Goal: Task Accomplishment & Management: Complete application form

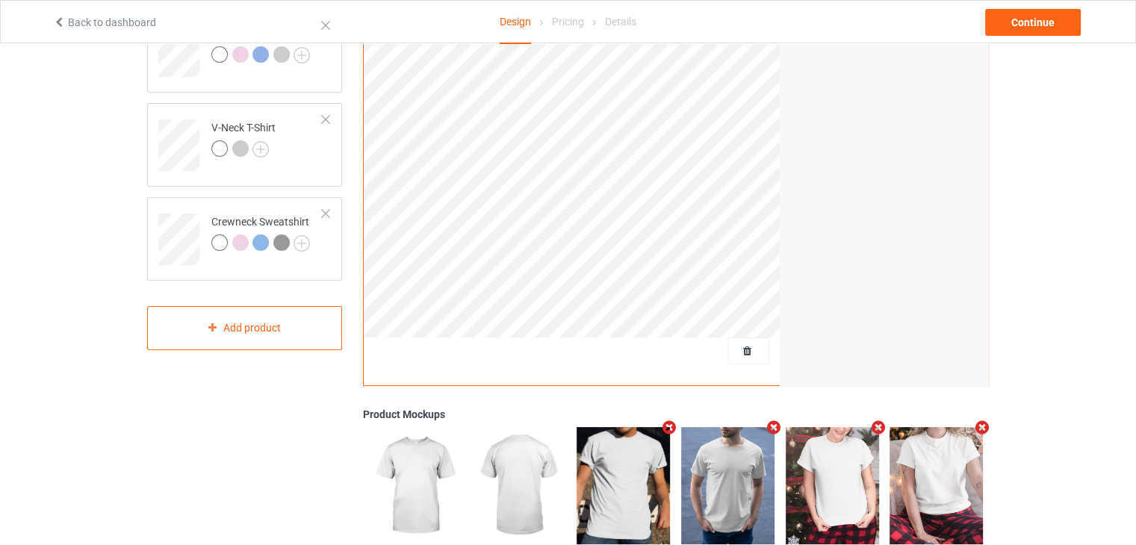
scroll to position [299, 0]
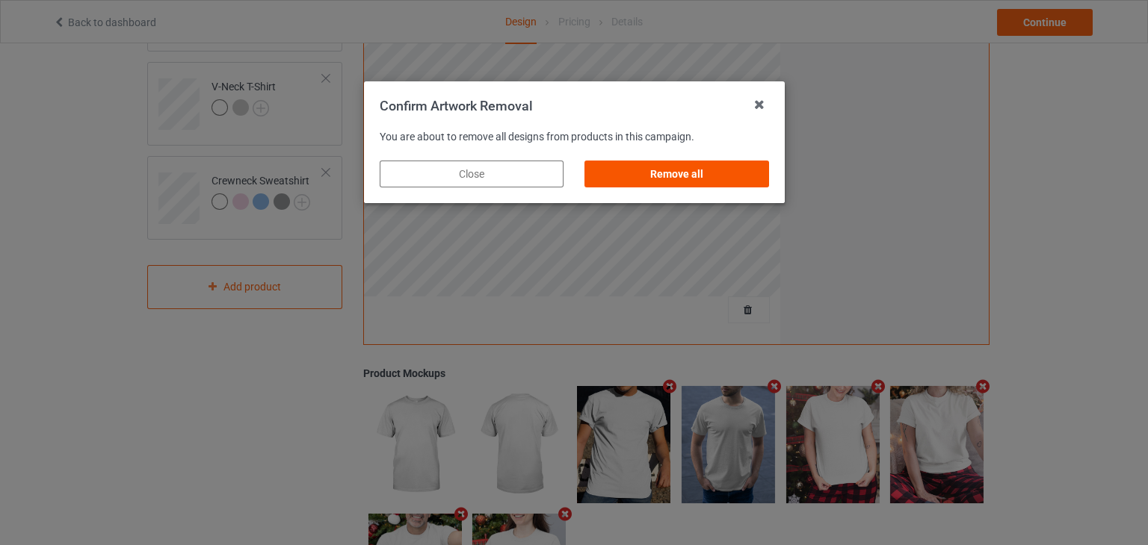
click at [681, 176] on div "Remove all" at bounding box center [676, 174] width 184 height 27
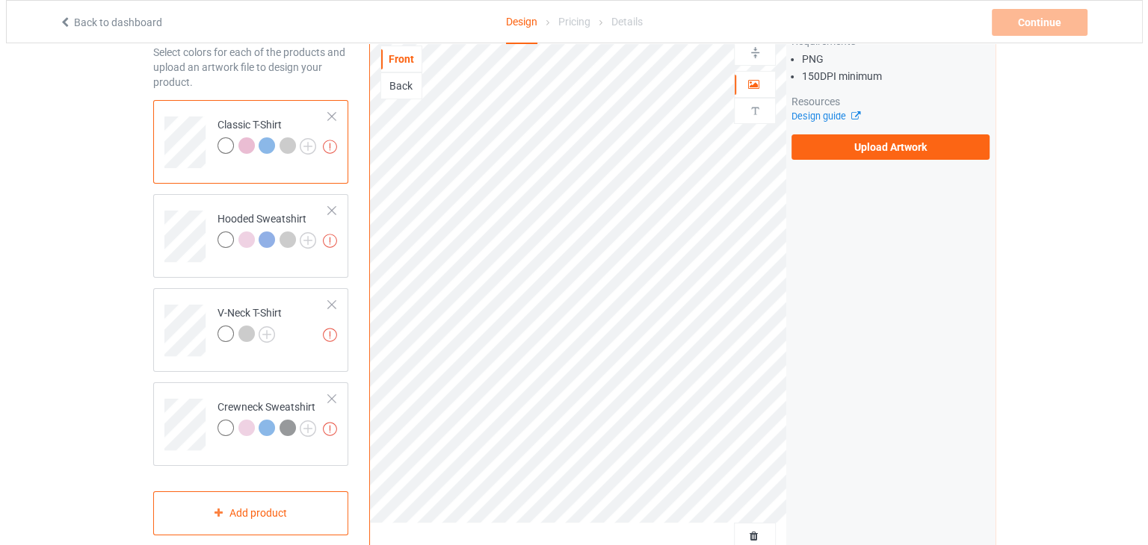
scroll to position [0, 0]
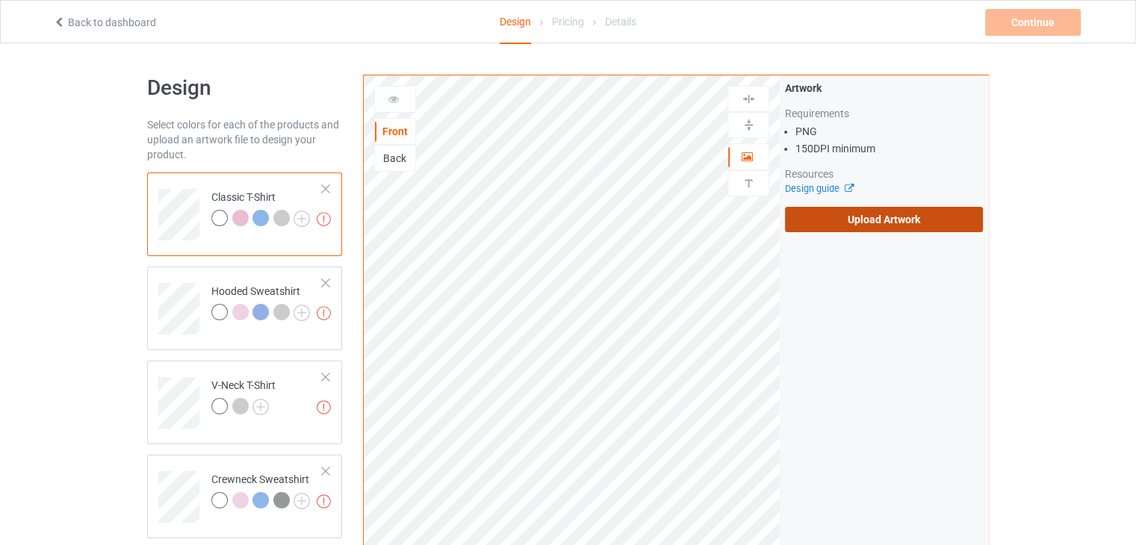
click at [818, 230] on label "Upload Artwork" at bounding box center [884, 219] width 198 height 25
click at [0, 0] on input "Upload Artwork" at bounding box center [0, 0] width 0 height 0
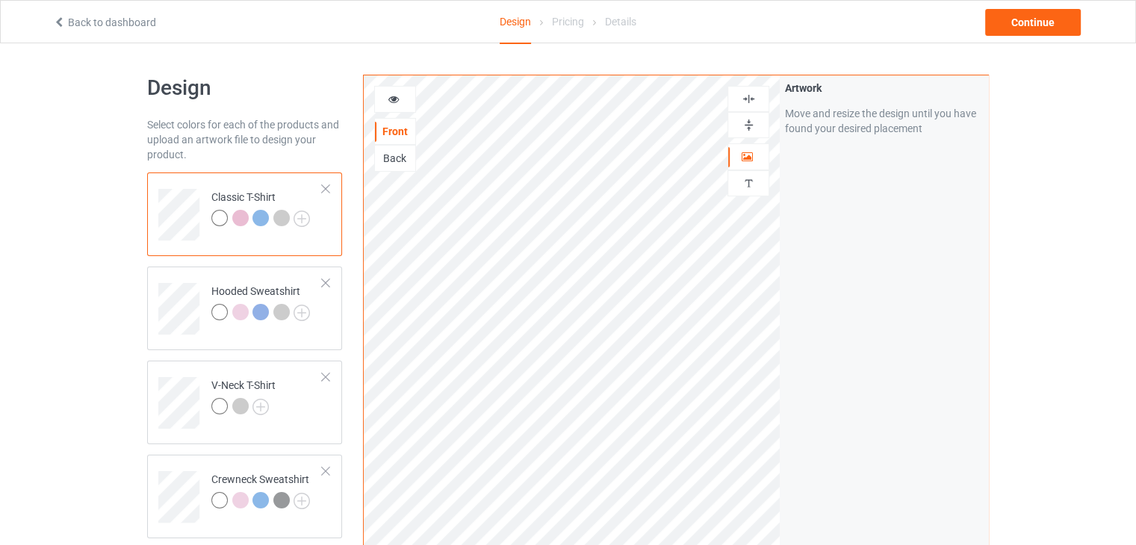
click at [811, 341] on div "Artwork Move and resize the design until you have found your desired placement" at bounding box center [884, 359] width 208 height 568
click at [1049, 30] on div "Continue" at bounding box center [1033, 22] width 96 height 27
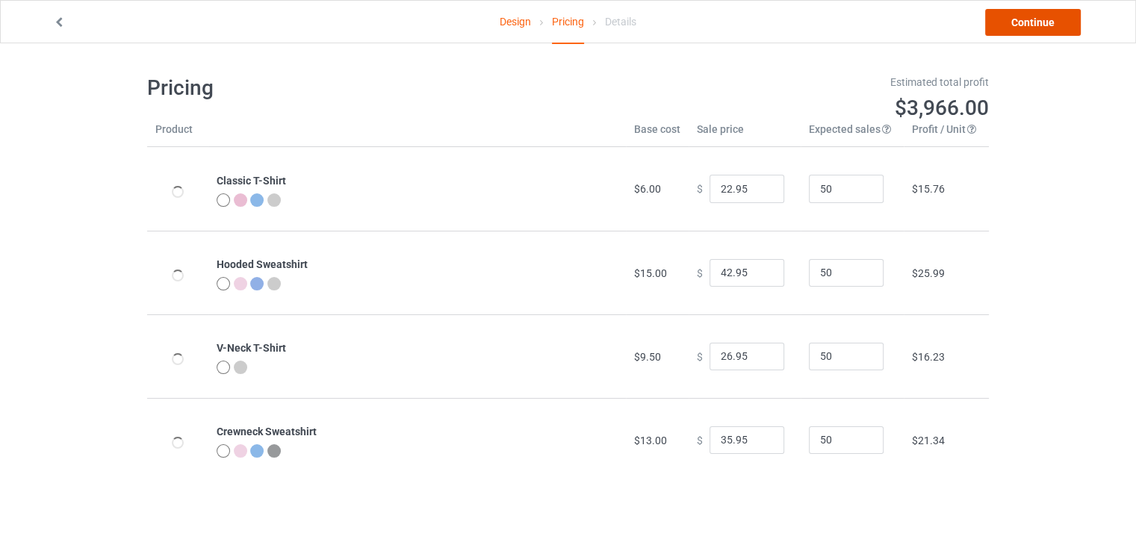
click at [1008, 19] on link "Continue" at bounding box center [1033, 22] width 96 height 27
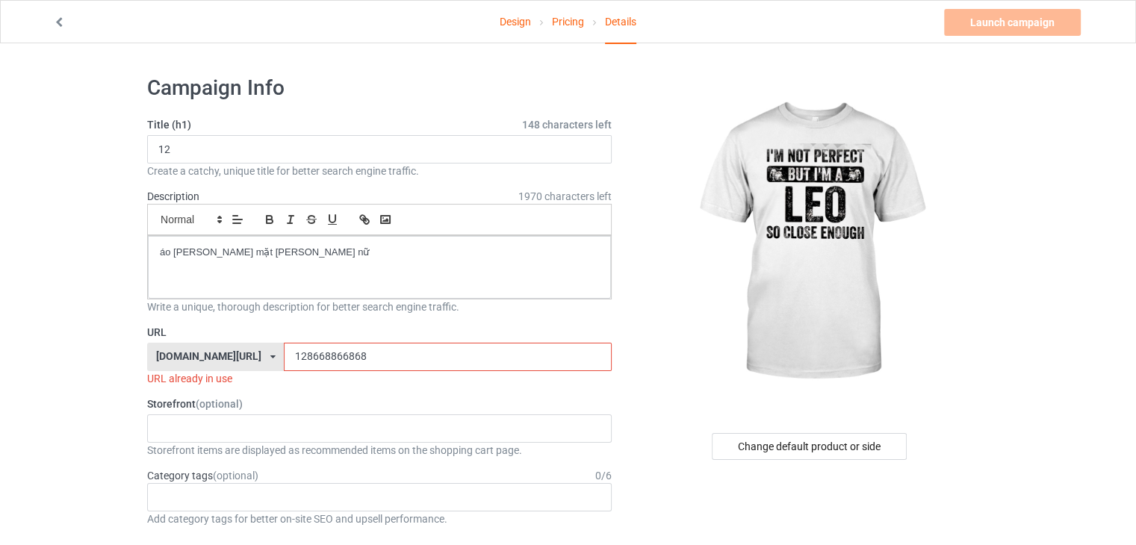
click at [408, 365] on input "128668866868" at bounding box center [447, 357] width 327 height 28
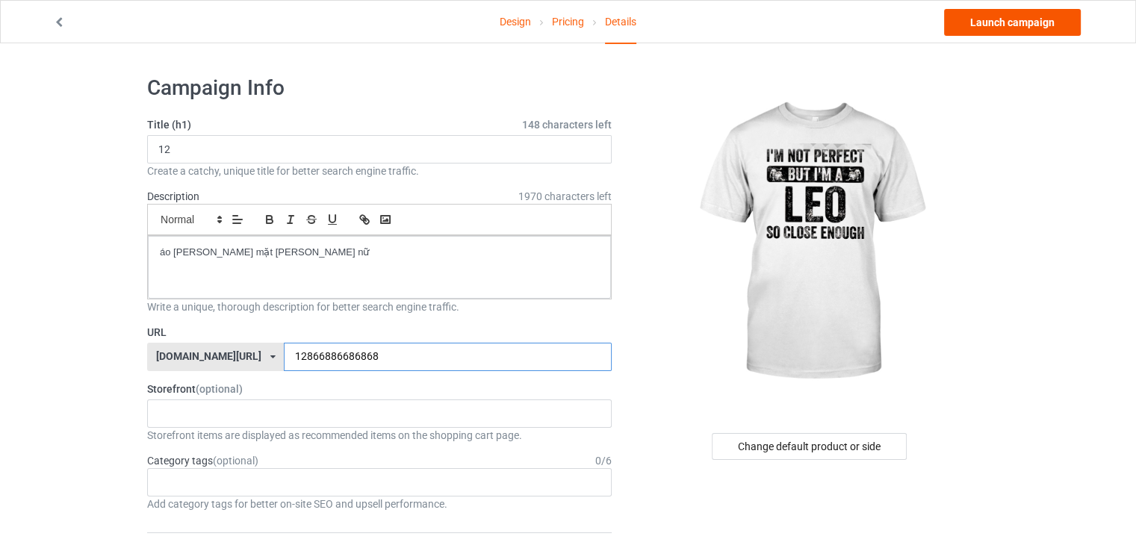
type input "12866886686868"
click at [994, 33] on link "Launch campaign" at bounding box center [1012, 22] width 137 height 27
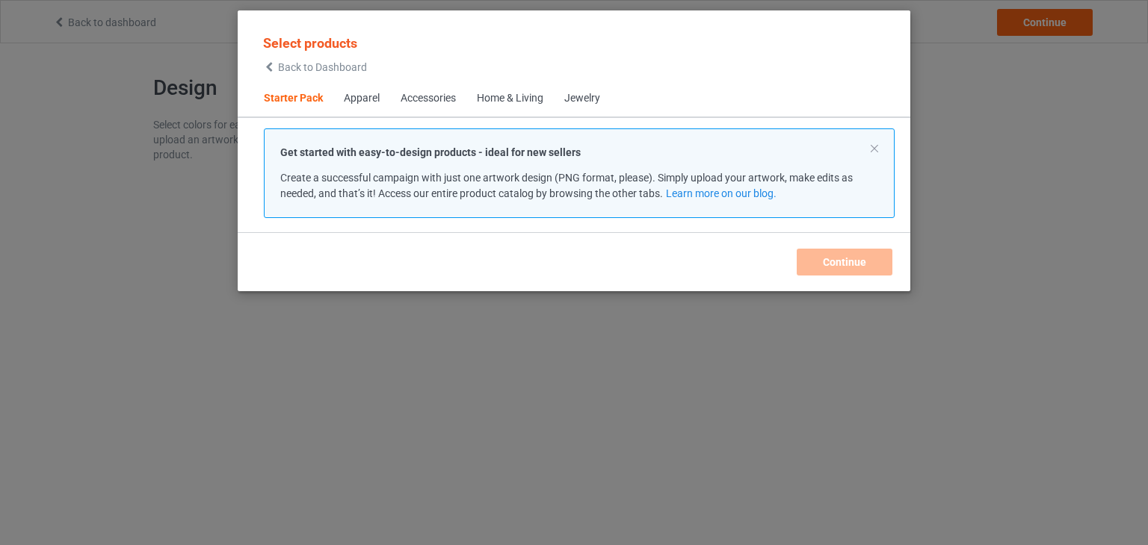
click at [320, 69] on span "Back to Dashboard" at bounding box center [322, 67] width 89 height 12
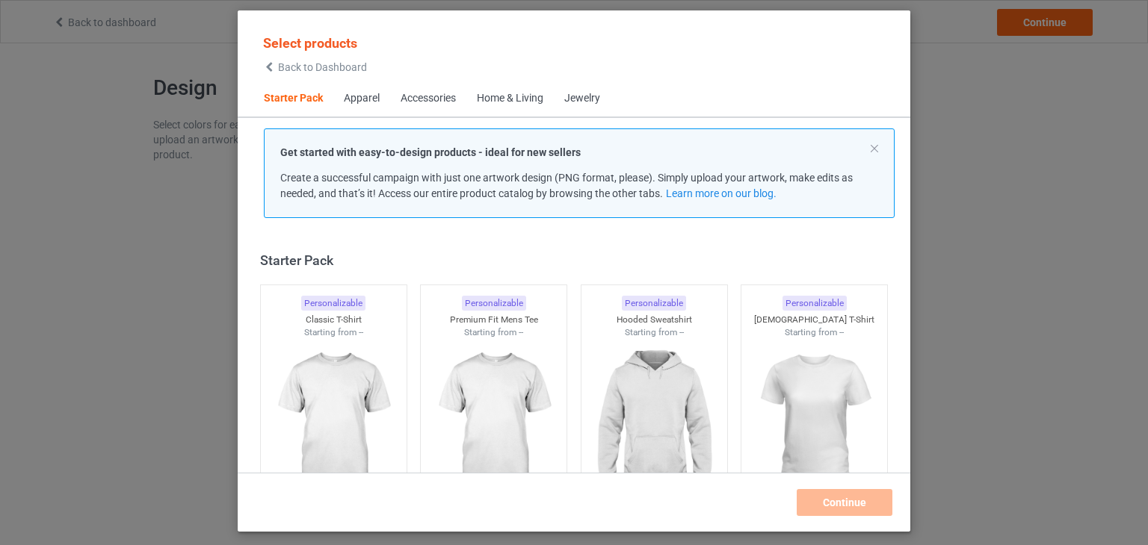
scroll to position [19, 0]
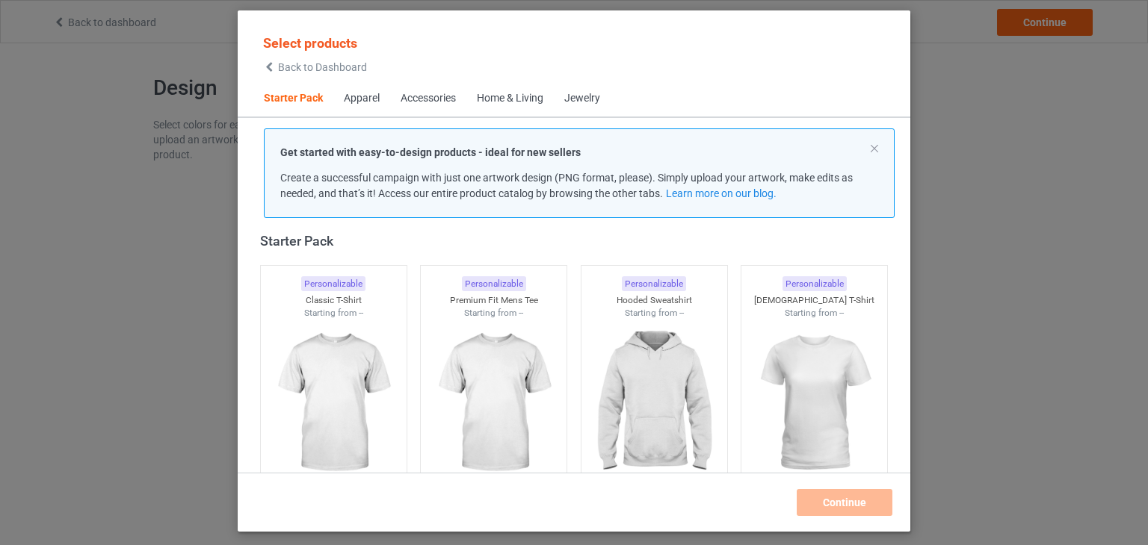
click at [350, 76] on div "Select products Back to Dashboard" at bounding box center [314, 53] width 123 height 55
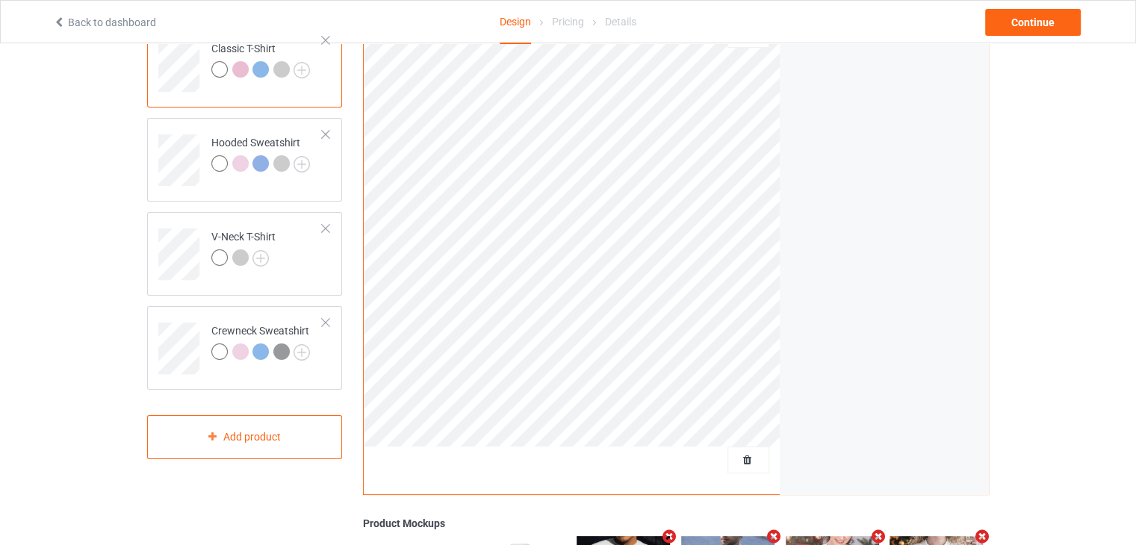
scroll to position [149, 0]
click at [748, 460] on span "Delete all designs" at bounding box center [714, 459] width 79 height 12
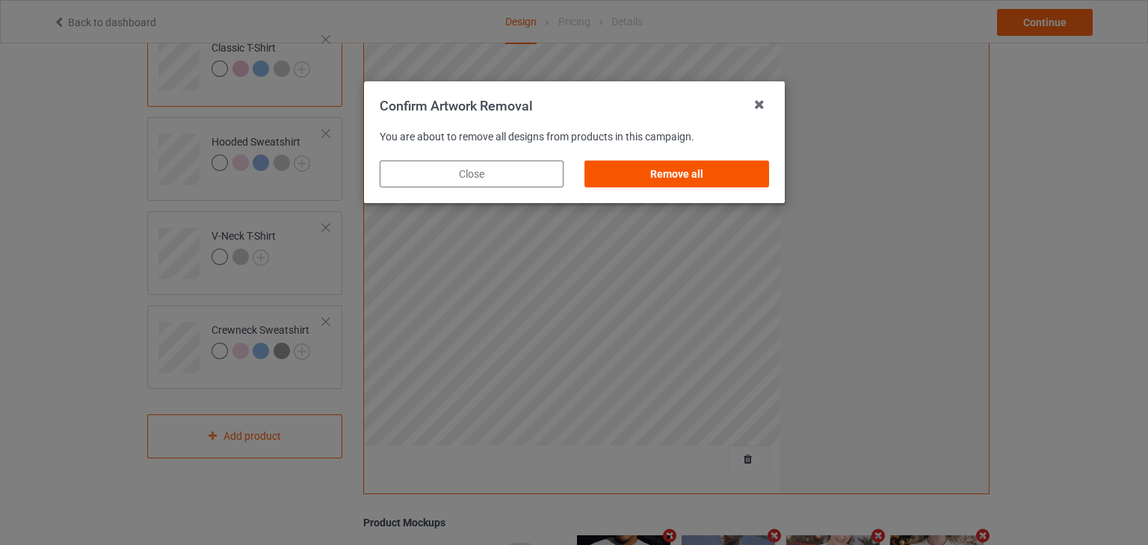
click at [679, 165] on div "Remove all" at bounding box center [676, 174] width 184 height 27
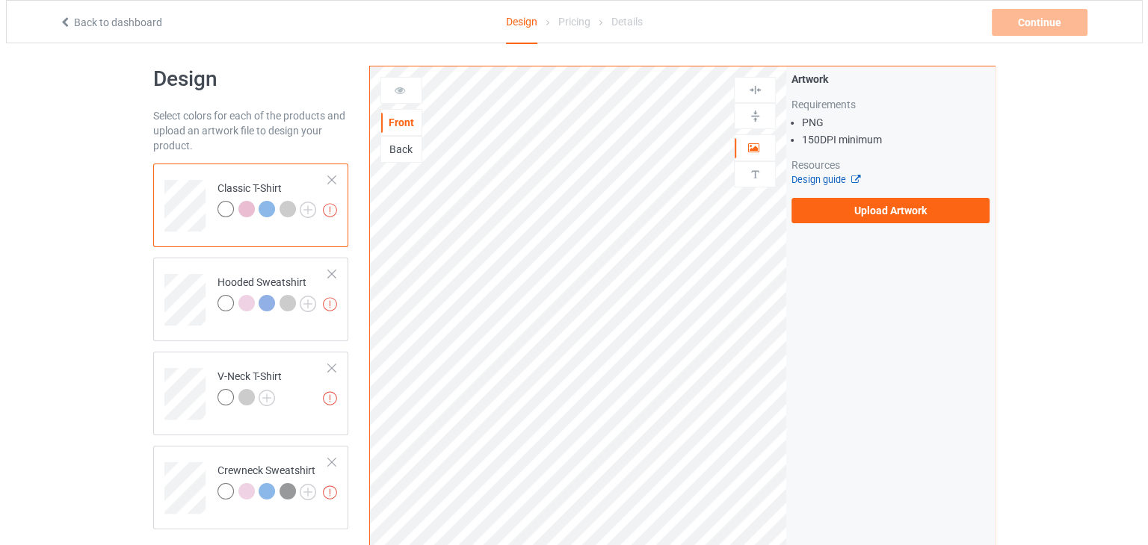
scroll to position [0, 0]
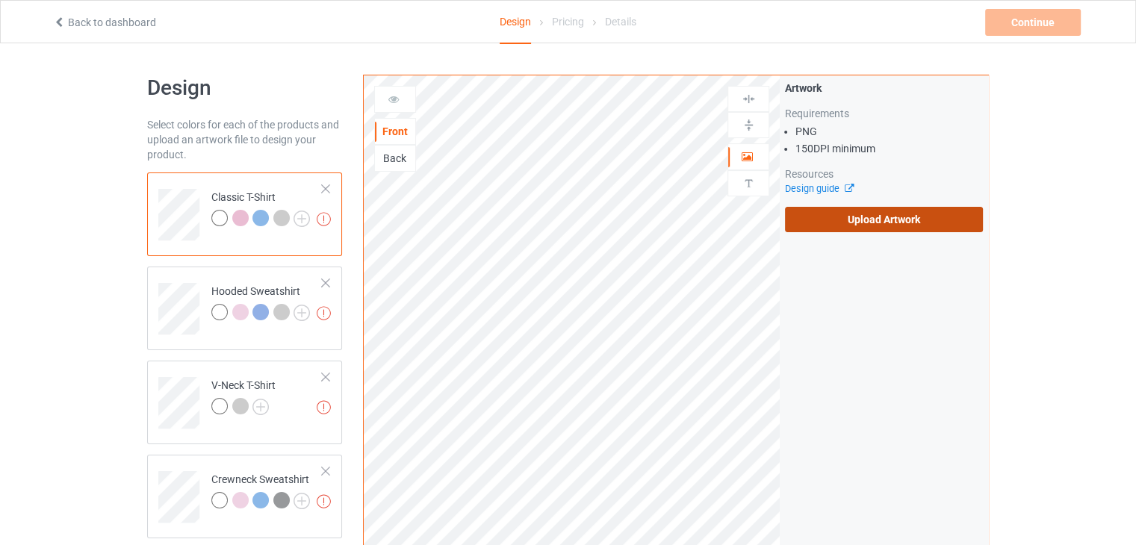
click at [827, 217] on label "Upload Artwork" at bounding box center [884, 219] width 198 height 25
click at [0, 0] on input "Upload Artwork" at bounding box center [0, 0] width 0 height 0
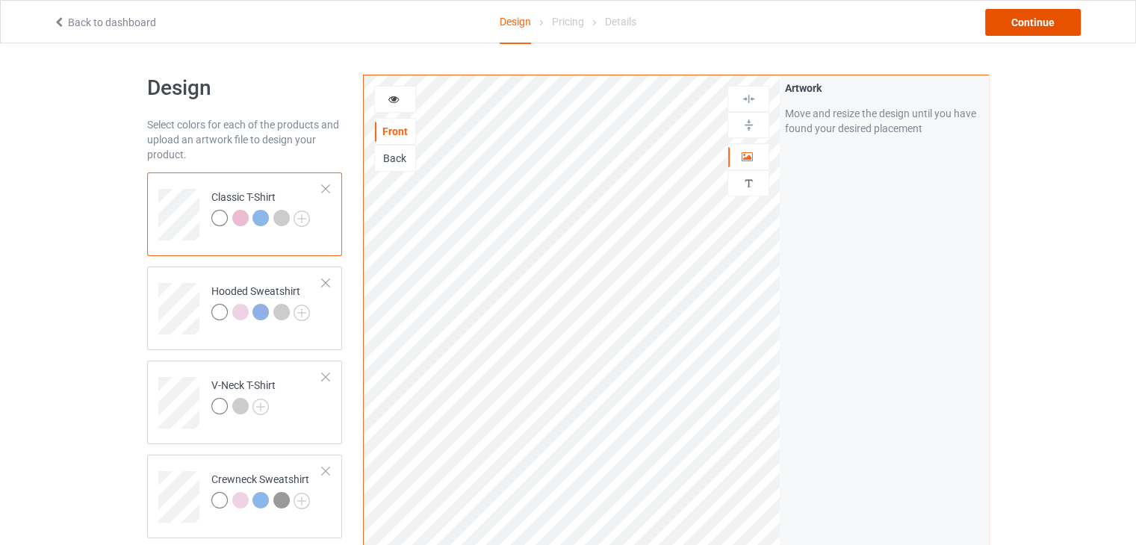
click at [1028, 27] on div "Continue" at bounding box center [1033, 22] width 96 height 27
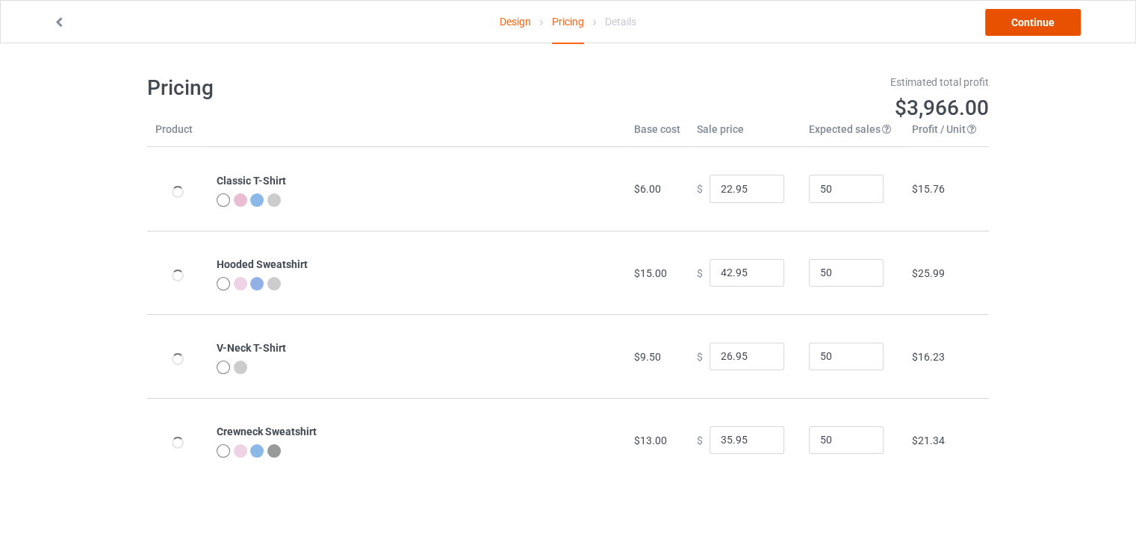
click at [1028, 28] on link "Continue" at bounding box center [1033, 22] width 96 height 27
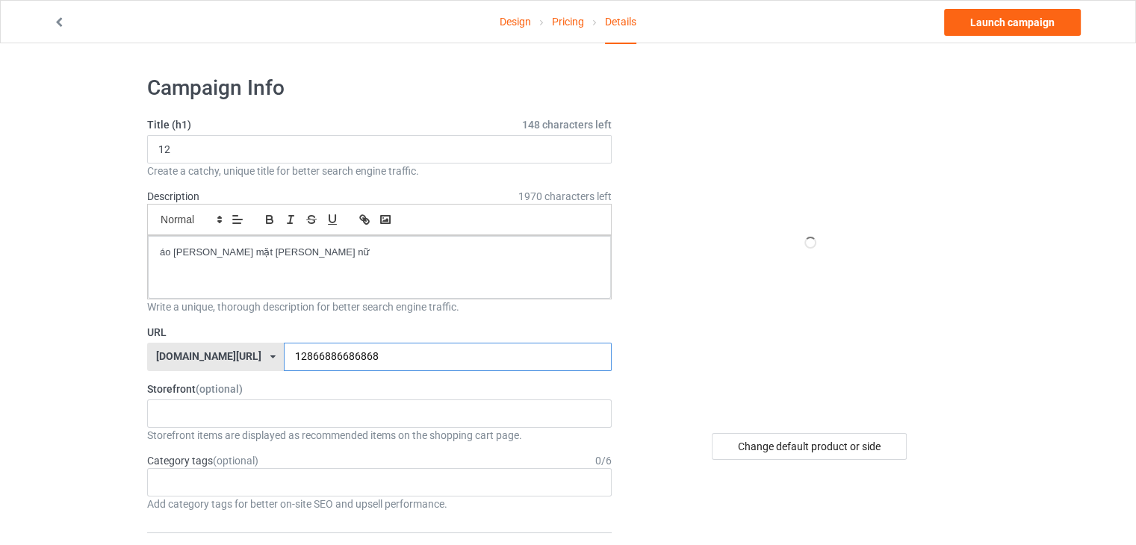
click at [383, 365] on input "12866886686868" at bounding box center [447, 357] width 327 height 28
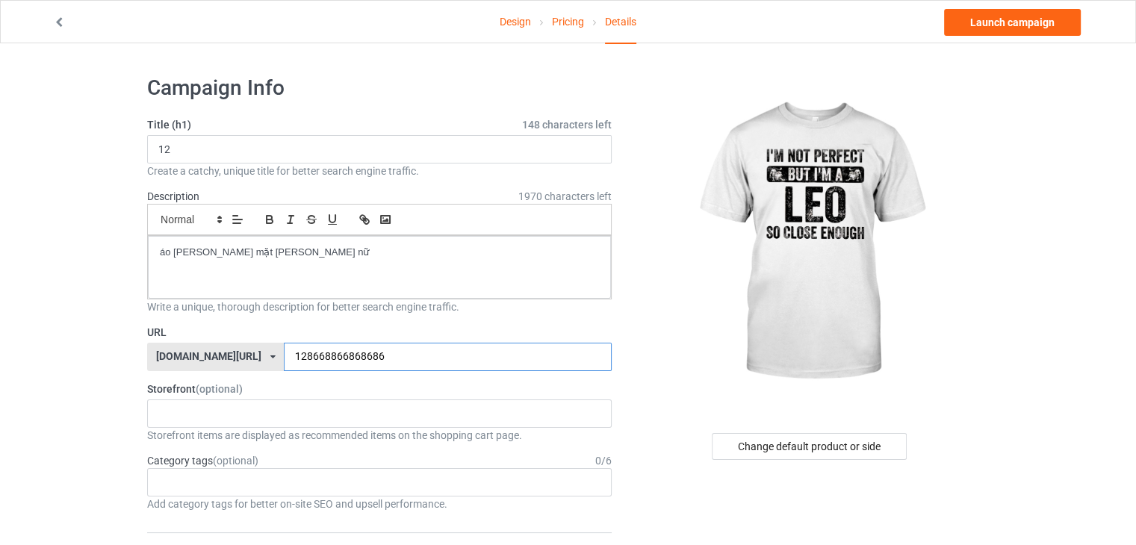
type input "128668866868686"
click at [985, 16] on link "Launch campaign" at bounding box center [1012, 22] width 137 height 27
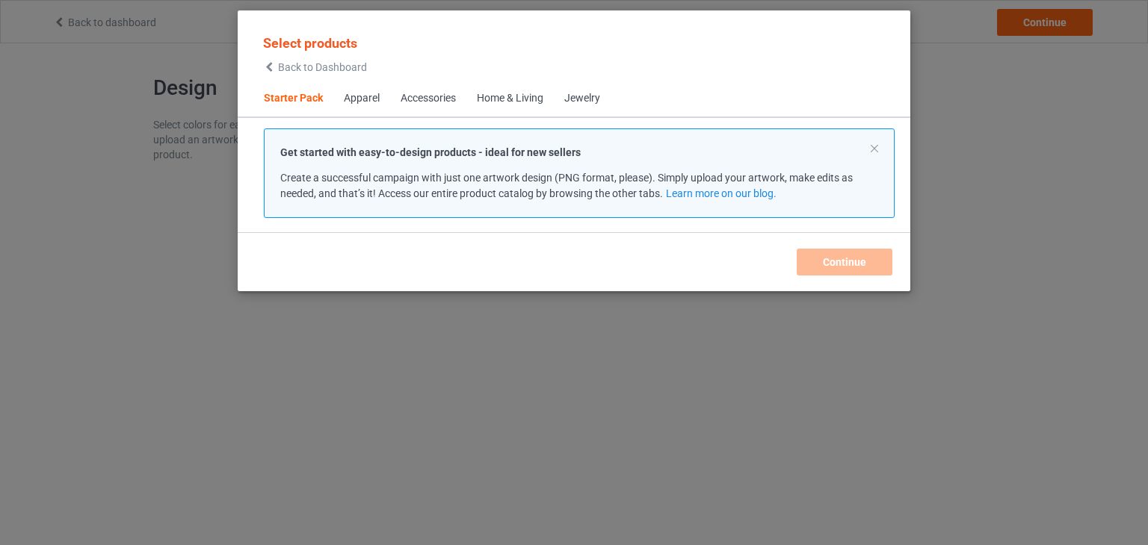
click at [332, 64] on span "Back to Dashboard" at bounding box center [322, 67] width 89 height 12
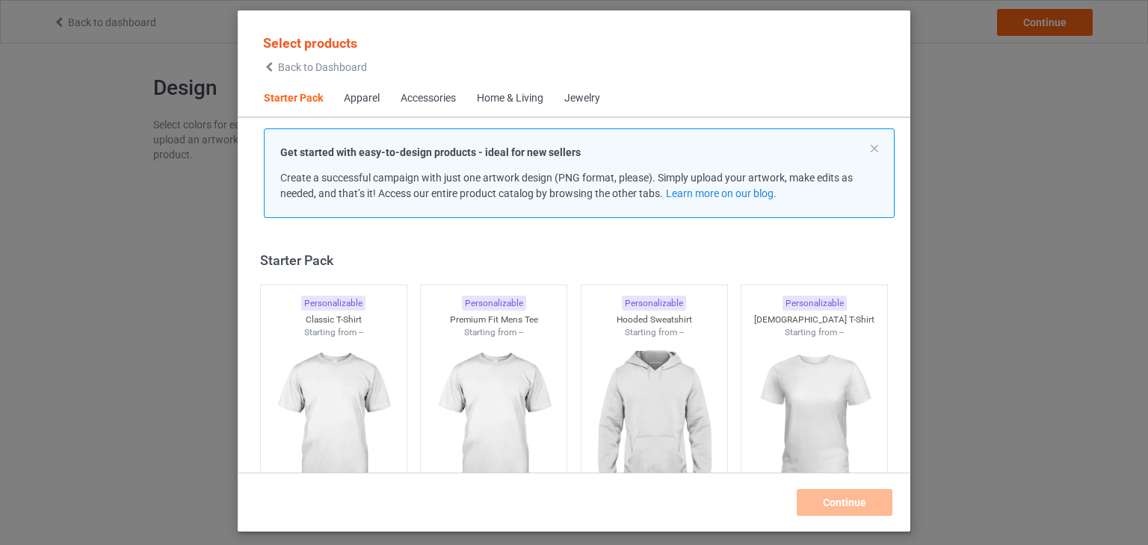
scroll to position [19, 0]
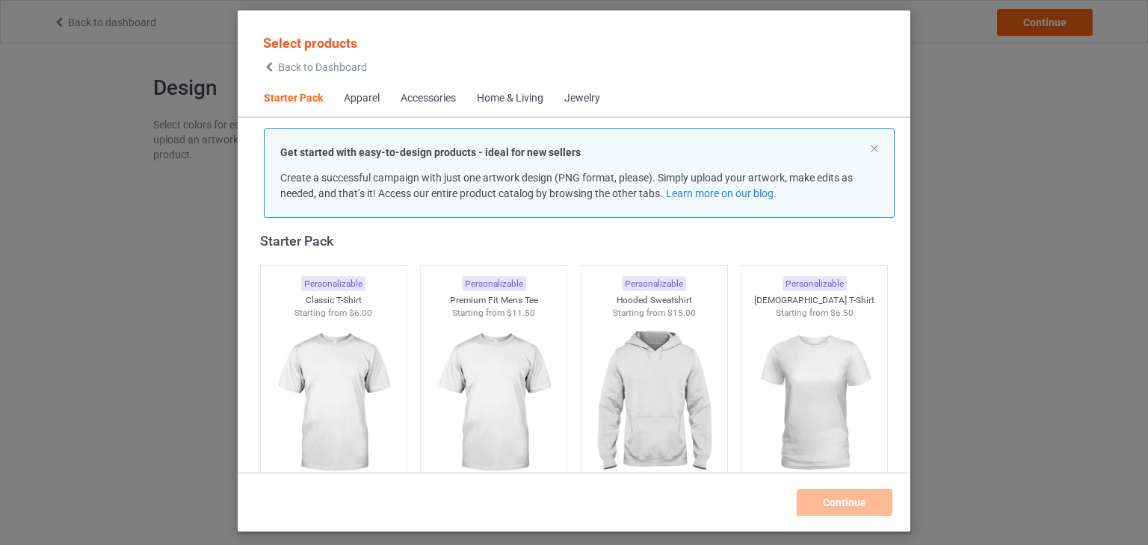
click at [338, 66] on span "Back to Dashboard" at bounding box center [322, 67] width 89 height 12
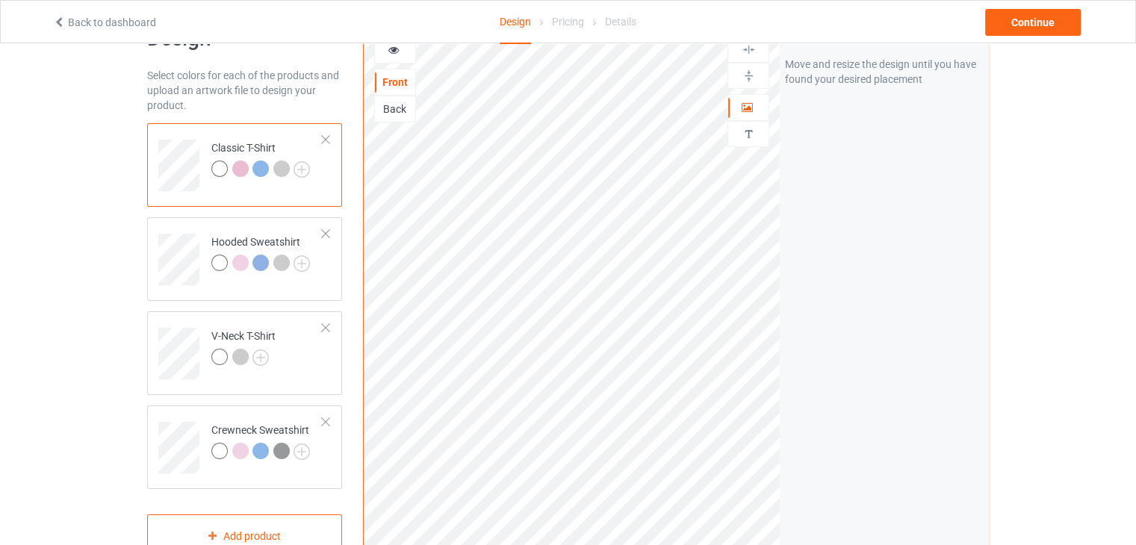
scroll to position [224, 0]
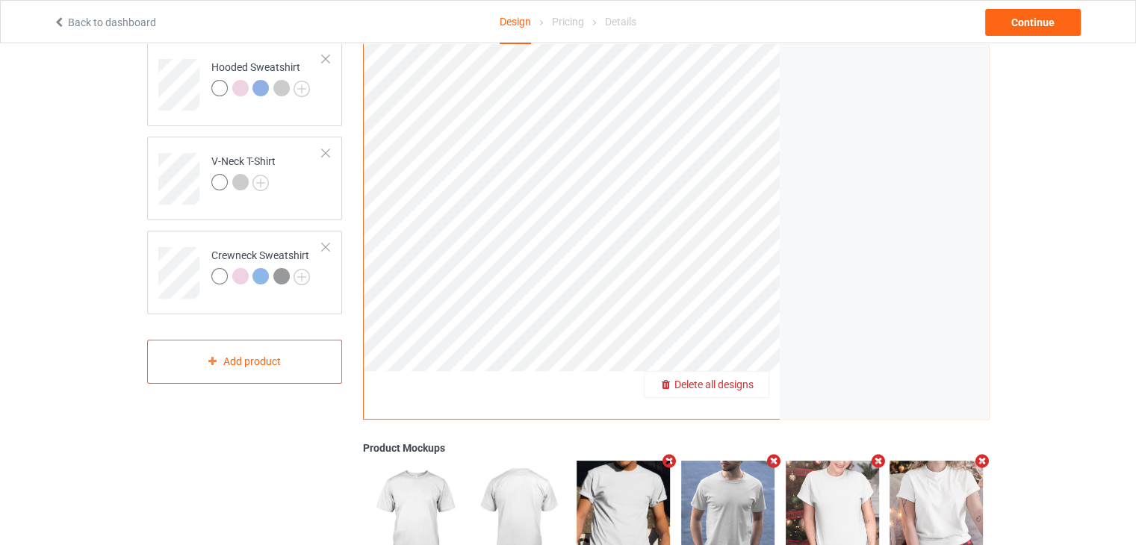
drag, startPoint x: 744, startPoint y: 377, endPoint x: 744, endPoint y: 388, distance: 12.0
click at [744, 388] on span "Delete all designs" at bounding box center [714, 385] width 79 height 12
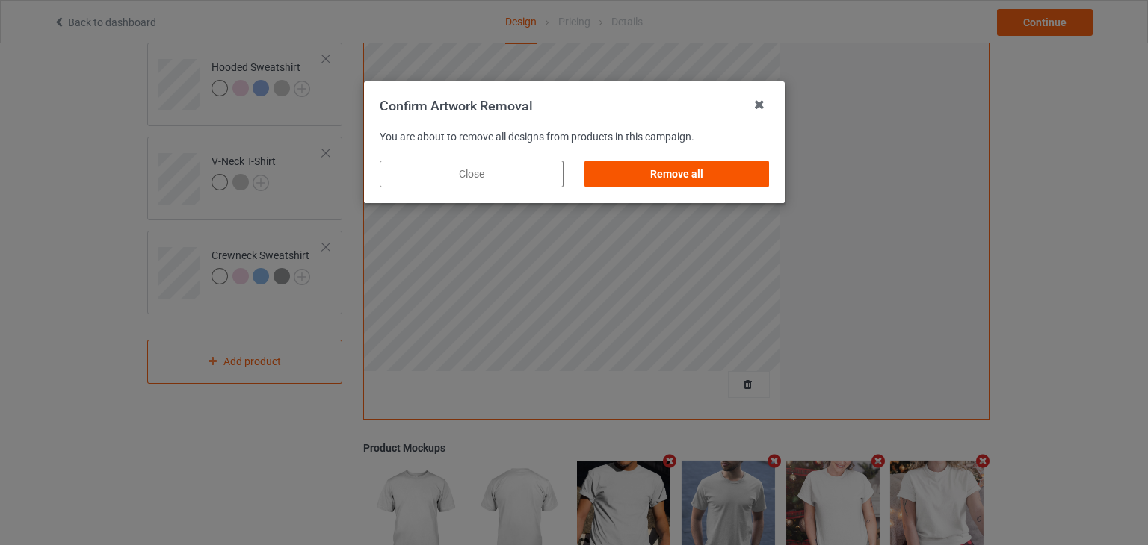
click at [680, 182] on div "Remove all" at bounding box center [676, 174] width 184 height 27
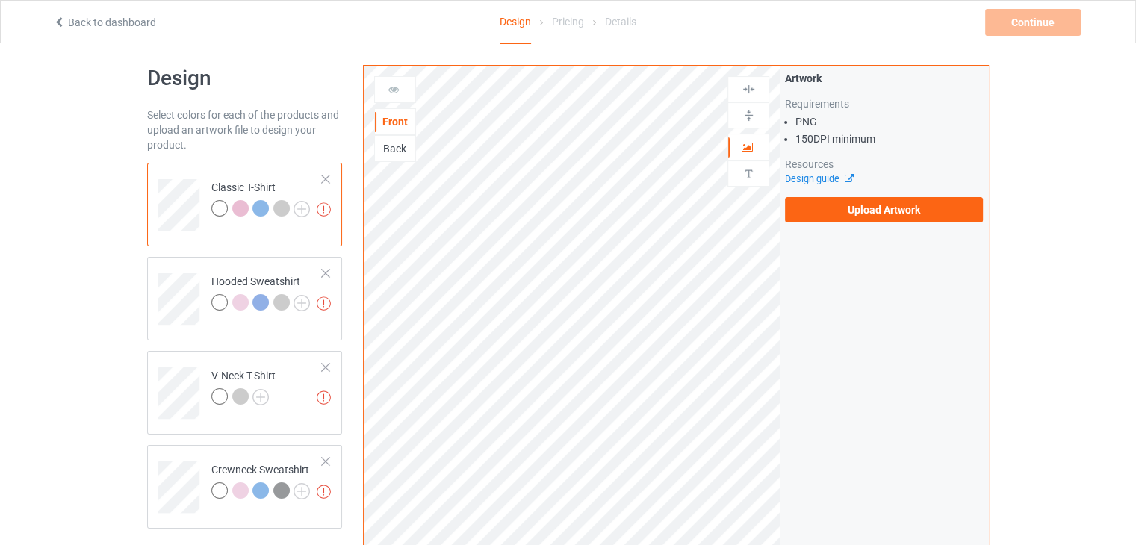
scroll to position [0, 0]
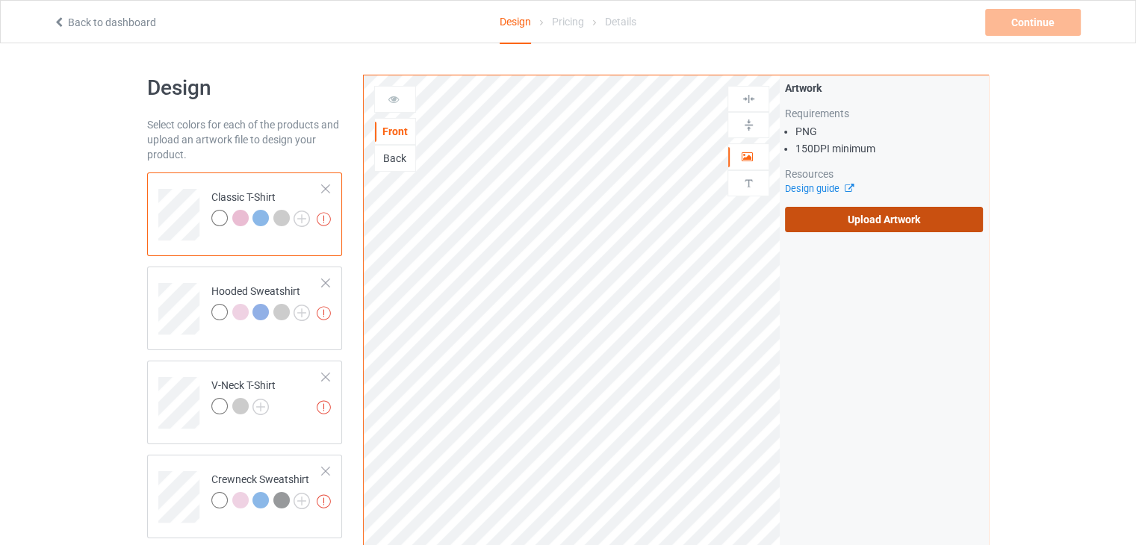
click at [826, 219] on label "Upload Artwork" at bounding box center [884, 219] width 198 height 25
click at [0, 0] on input "Upload Artwork" at bounding box center [0, 0] width 0 height 0
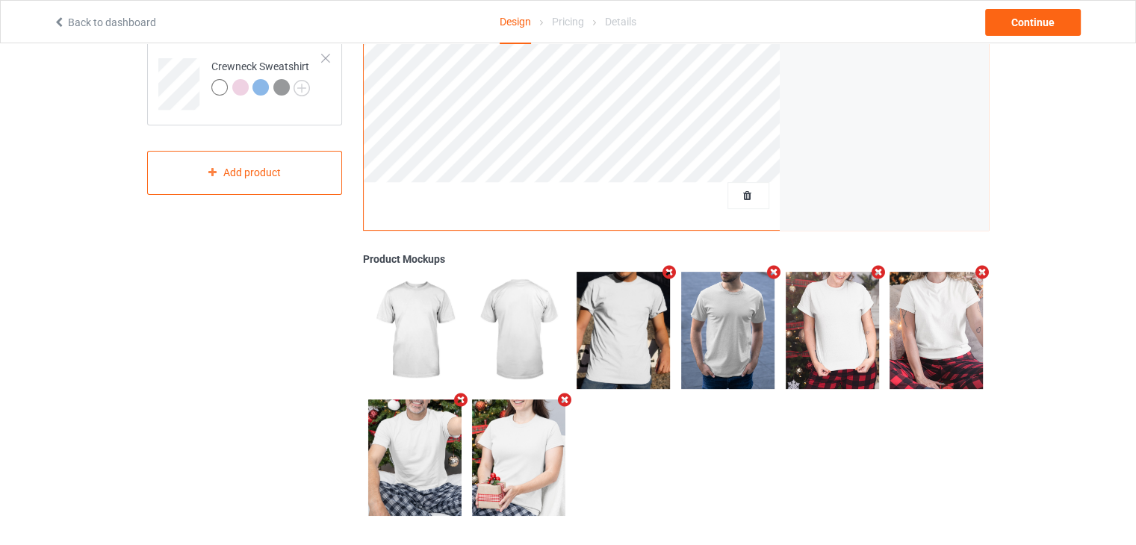
scroll to position [420, 0]
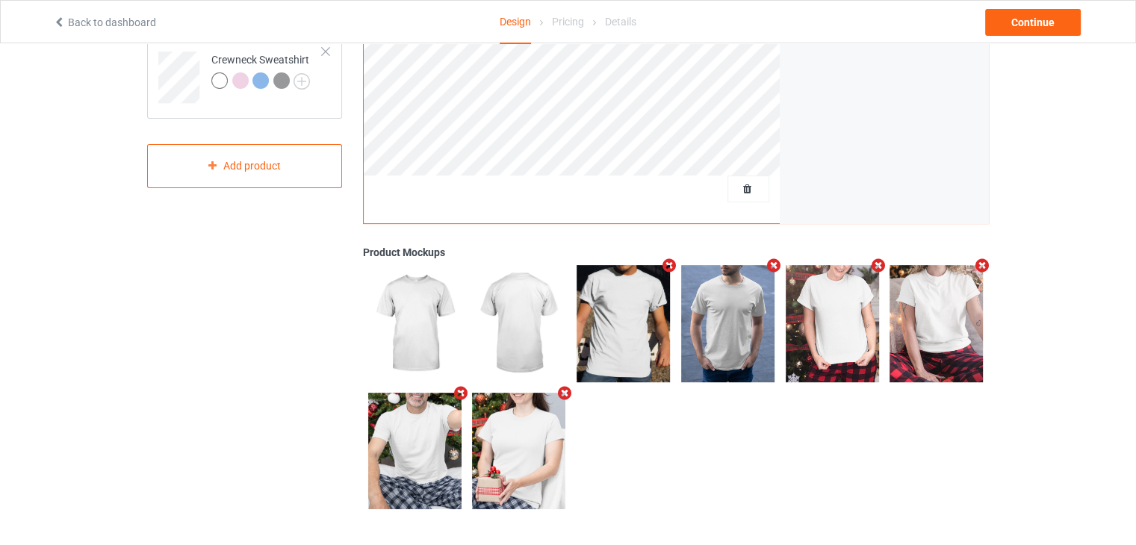
click at [511, 445] on img at bounding box center [518, 451] width 93 height 117
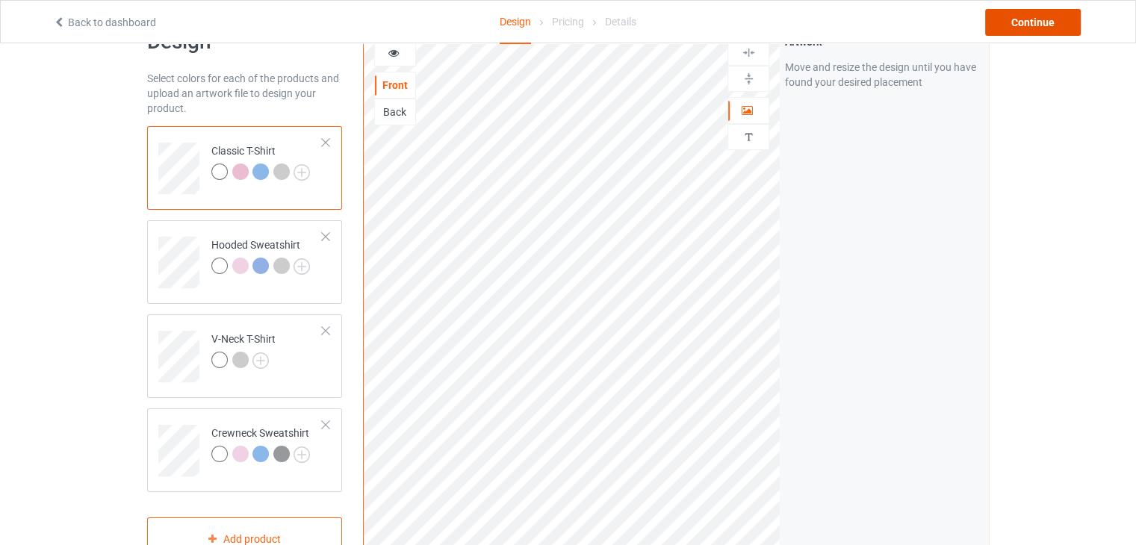
click at [1047, 34] on div "Continue" at bounding box center [1033, 22] width 96 height 27
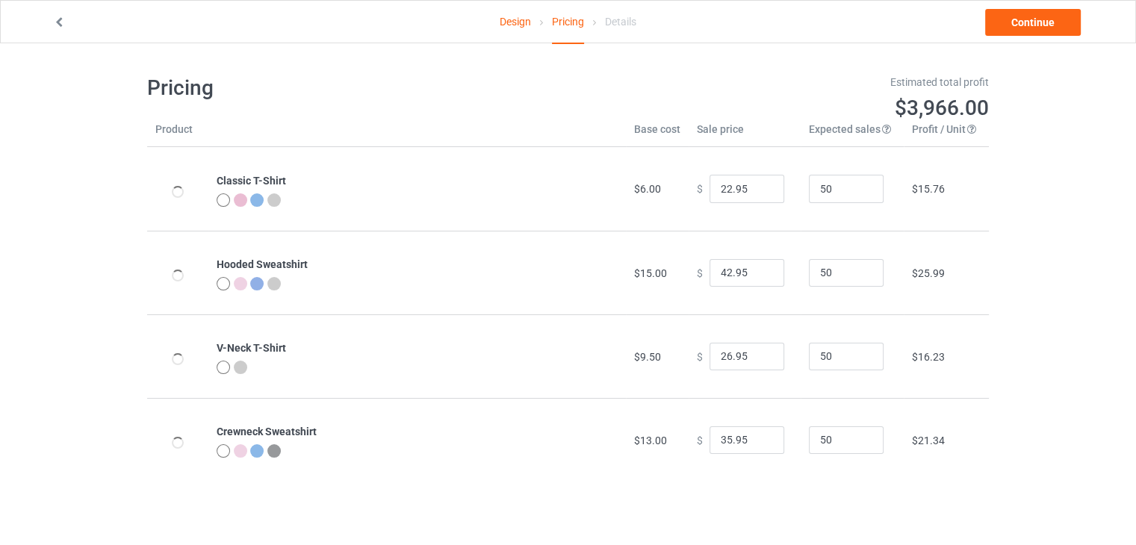
click at [1049, 37] on div "Design Pricing Details Continue" at bounding box center [568, 22] width 1051 height 42
click at [1049, 25] on link "Continue" at bounding box center [1033, 22] width 96 height 27
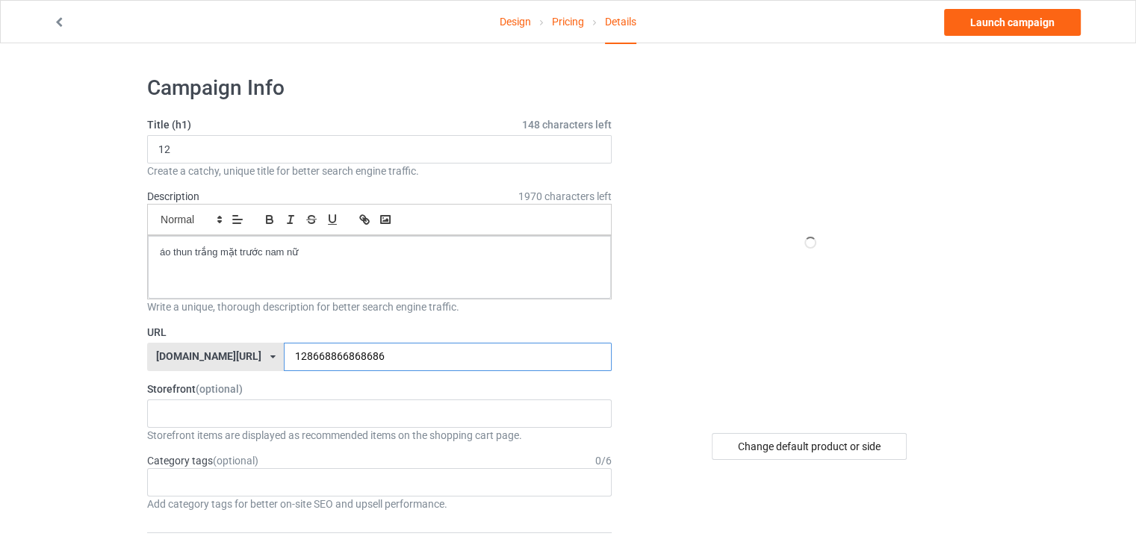
click at [374, 364] on input "128668866868686" at bounding box center [447, 357] width 327 height 28
type input "1286688668686868"
click at [1007, 26] on link "Launch campaign" at bounding box center [1012, 22] width 137 height 27
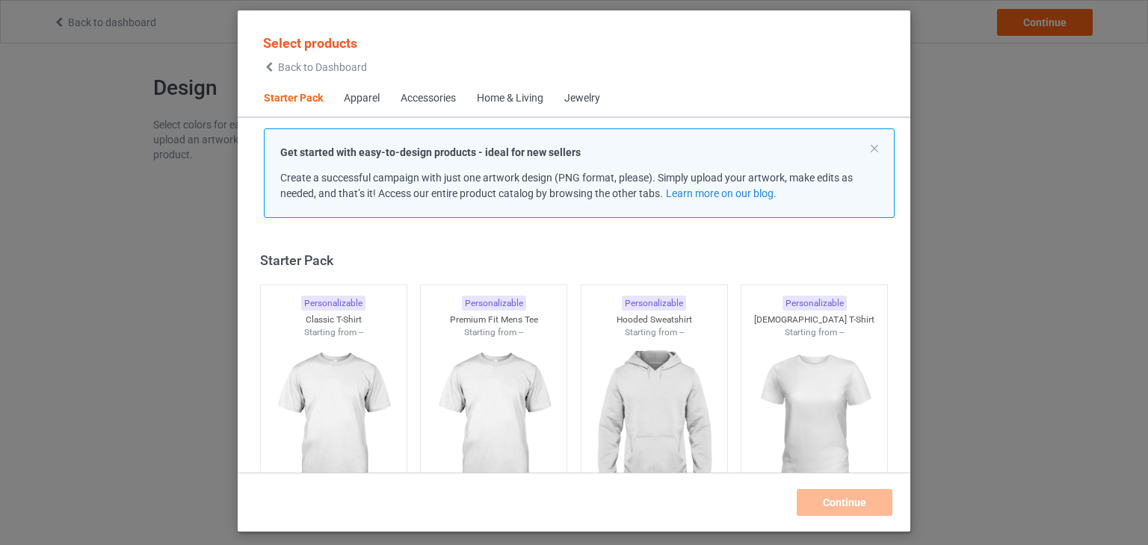
scroll to position [19, 0]
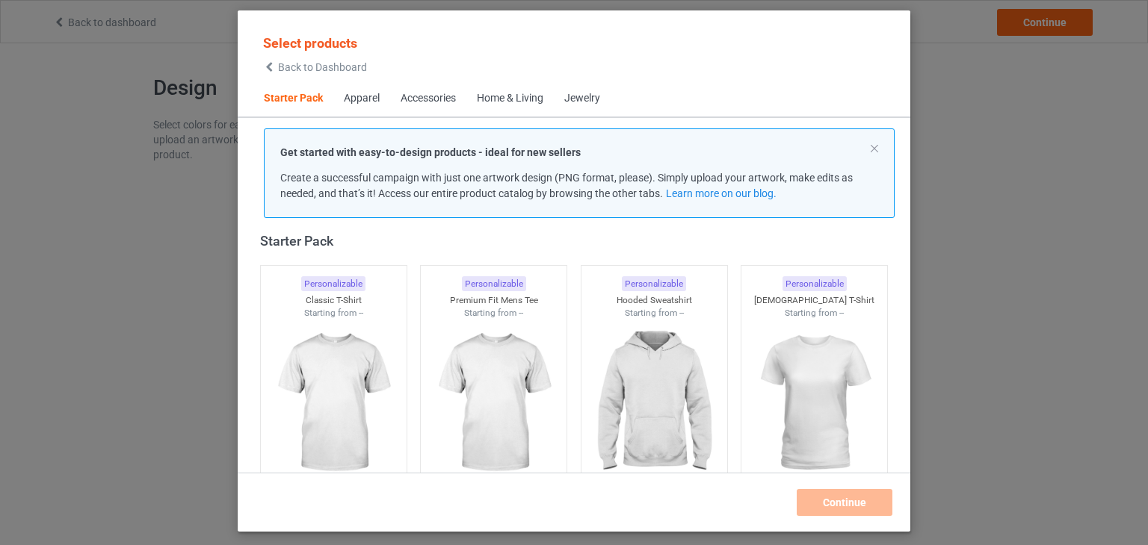
click at [356, 66] on span "Back to Dashboard" at bounding box center [322, 67] width 89 height 12
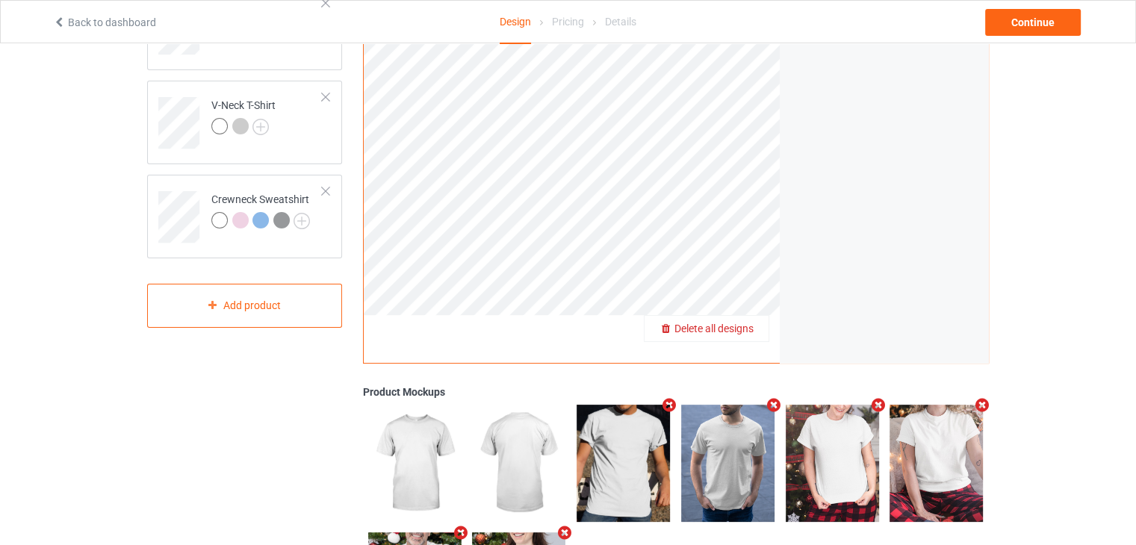
scroll to position [318, 0]
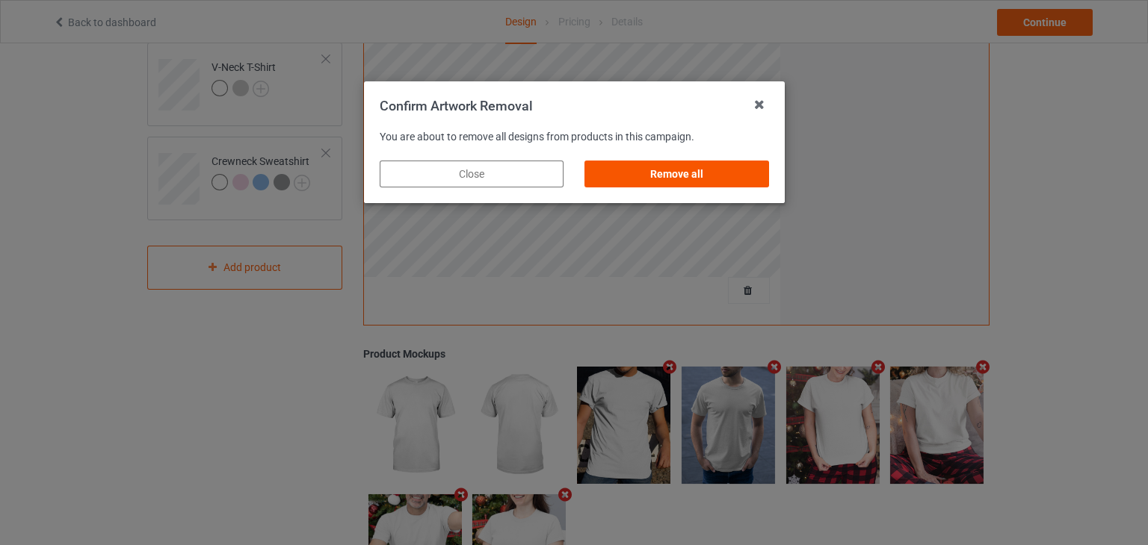
click at [688, 183] on div "Remove all" at bounding box center [676, 174] width 184 height 27
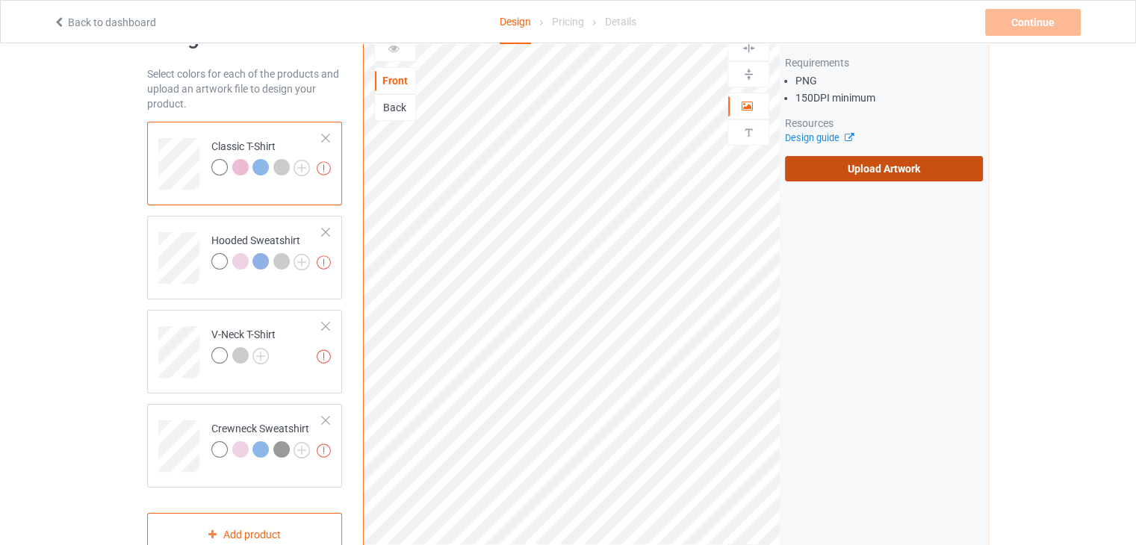
scroll to position [94, 0]
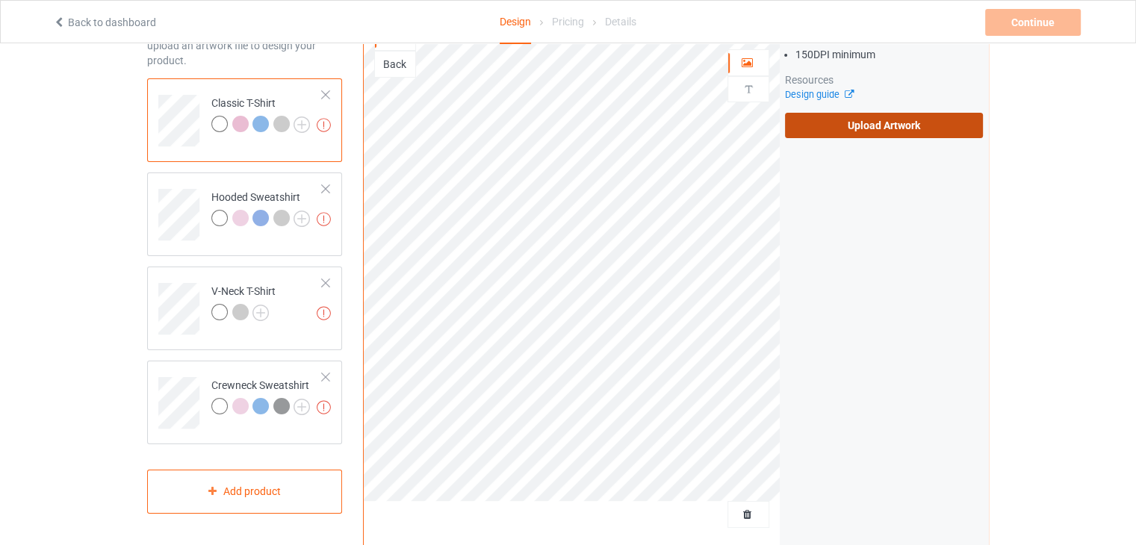
click at [829, 131] on label "Upload Artwork" at bounding box center [884, 125] width 198 height 25
click at [0, 0] on input "Upload Artwork" at bounding box center [0, 0] width 0 height 0
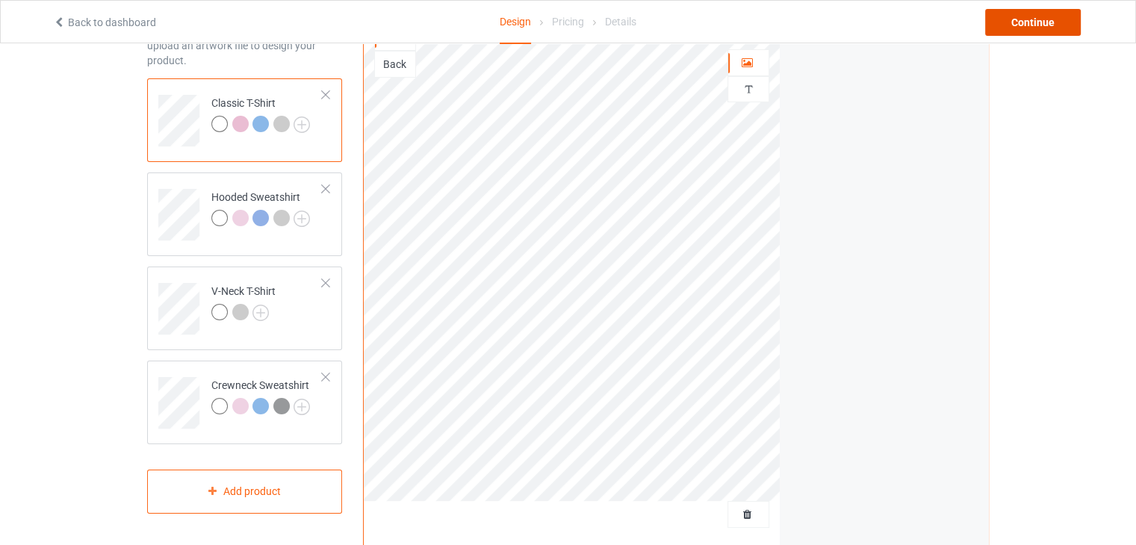
click at [1067, 19] on div "Continue" at bounding box center [1033, 22] width 96 height 27
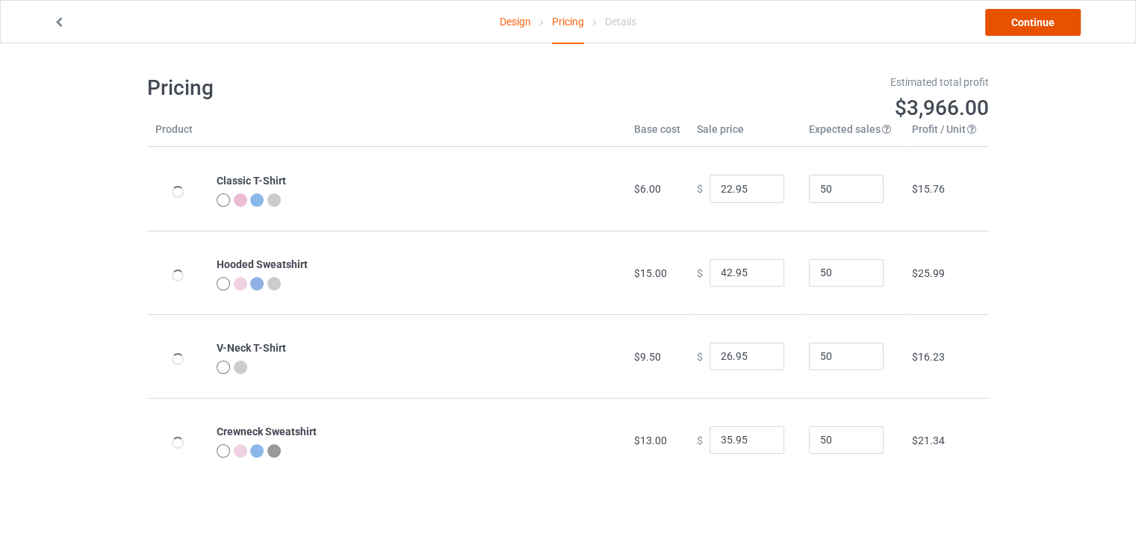
click at [1028, 19] on link "Continue" at bounding box center [1033, 22] width 96 height 27
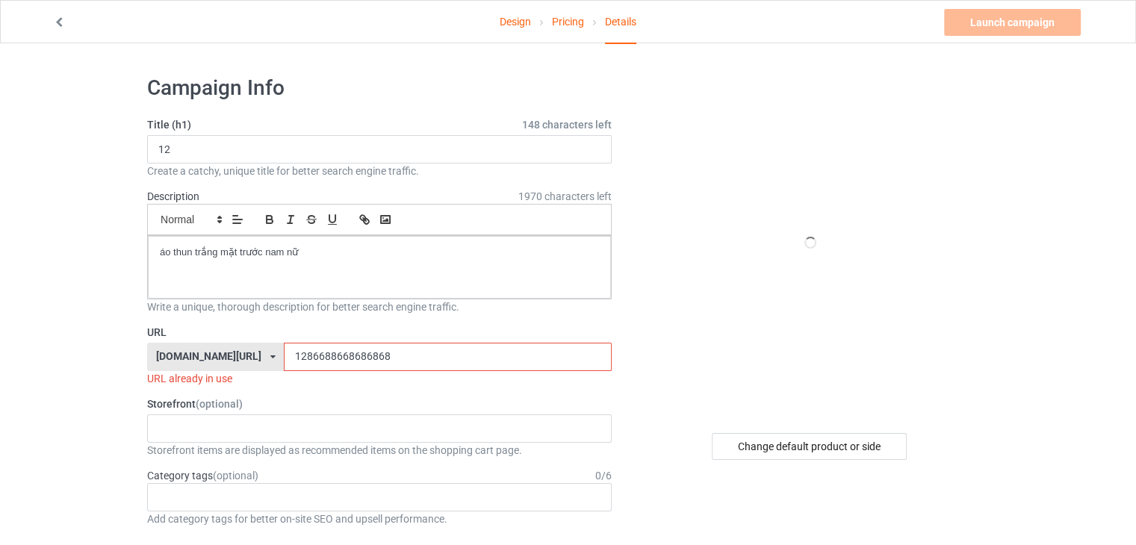
click at [358, 362] on input "1286688668686868" at bounding box center [447, 357] width 327 height 28
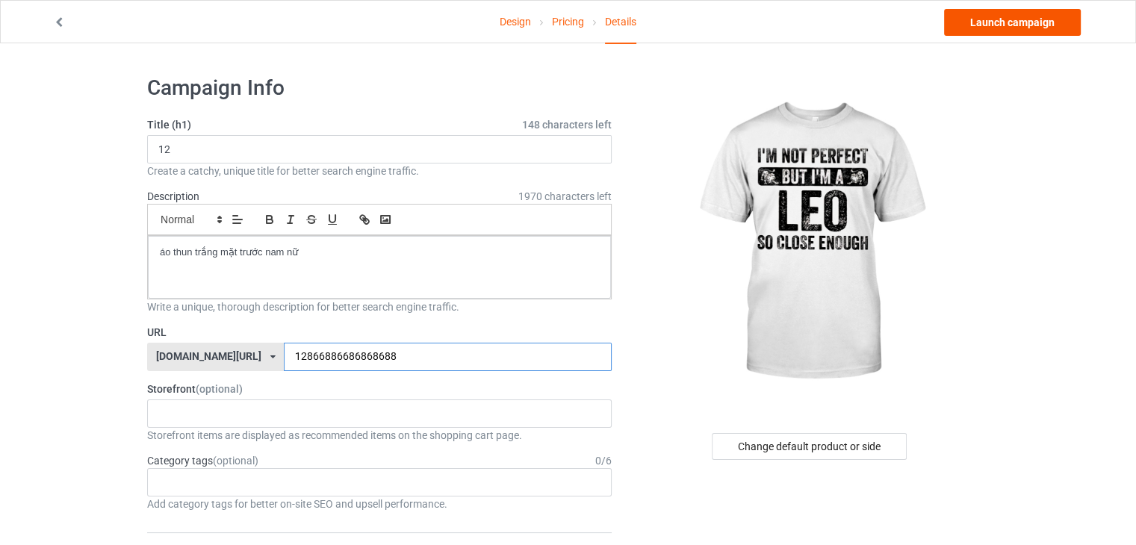
type input "12866886686868688"
click at [1029, 26] on link "Launch campaign" at bounding box center [1012, 22] width 137 height 27
